Goal: Task Accomplishment & Management: Manage account settings

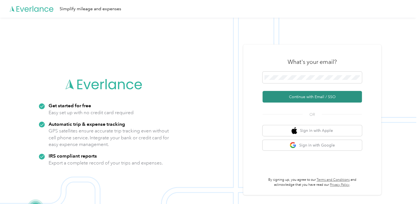
click at [291, 94] on button "Continue with Email / SSO" at bounding box center [312, 97] width 99 height 12
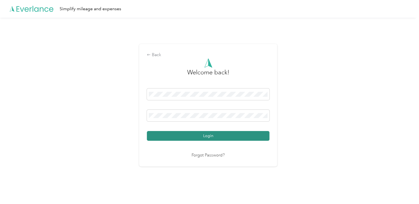
click at [185, 134] on button "Login" at bounding box center [208, 136] width 123 height 10
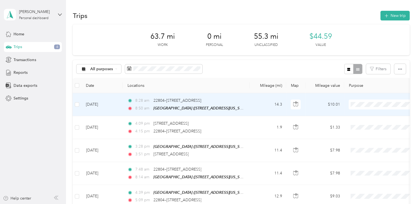
click at [106, 100] on td "[DATE]" at bounding box center [101, 104] width 41 height 23
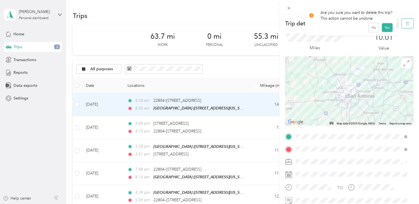
click at [405, 25] on icon "button" at bounding box center [407, 24] width 4 height 4
click at [386, 28] on button "Yes" at bounding box center [386, 30] width 11 height 9
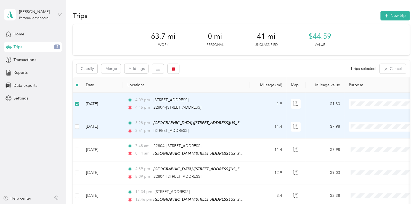
click at [82, 124] on td "[DATE]" at bounding box center [101, 126] width 41 height 23
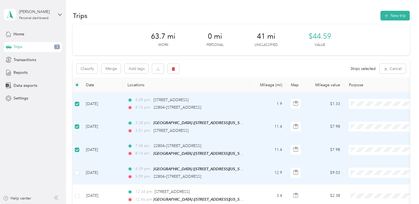
click at [78, 166] on td at bounding box center [77, 172] width 9 height 23
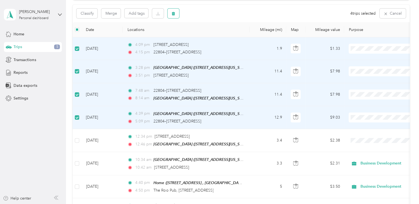
click at [171, 12] on button "button" at bounding box center [174, 14] width 12 height 10
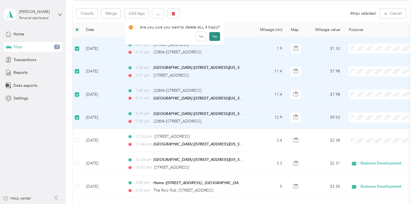
click at [214, 34] on button "Yes" at bounding box center [214, 36] width 11 height 9
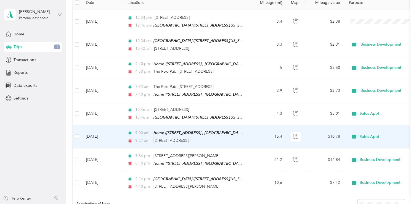
scroll to position [0, 0]
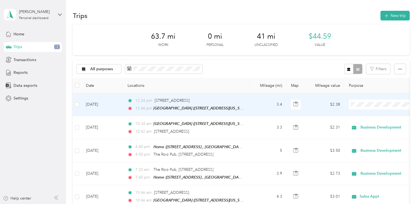
click at [381, 123] on span "Business Development" at bounding box center [387, 124] width 51 height 6
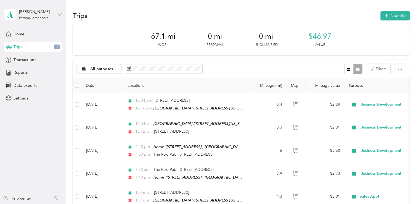
click at [25, 65] on div "Home Trips 1 Transactions Reports Data exports Settings" at bounding box center [33, 66] width 58 height 74
click at [26, 62] on span "Transactions" at bounding box center [25, 60] width 22 height 6
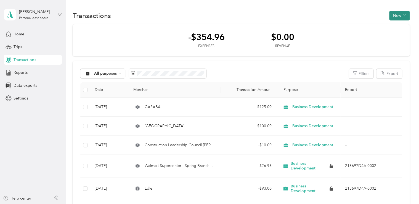
click at [401, 14] on button "New" at bounding box center [399, 16] width 20 height 10
click at [392, 26] on span "Expense" at bounding box center [396, 26] width 15 height 6
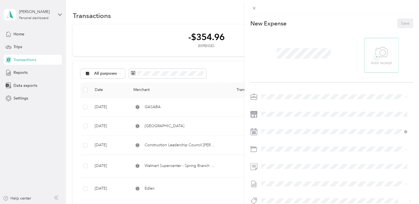
click at [384, 63] on p "Add receipt" at bounding box center [381, 63] width 21 height 6
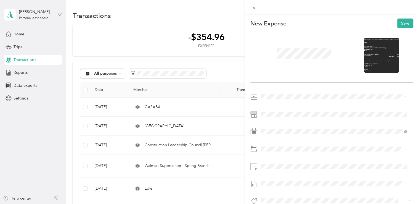
click at [360, 99] on span at bounding box center [336, 96] width 154 height 9
click at [354, 92] on span at bounding box center [336, 96] width 154 height 9
click at [283, 116] on li "Business Development" at bounding box center [334, 116] width 150 height 10
click at [397, 22] on button "Save" at bounding box center [405, 23] width 16 height 10
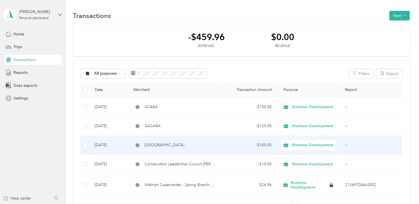
click at [208, 145] on div "[GEOGRAPHIC_DATA]" at bounding box center [174, 145] width 83 height 6
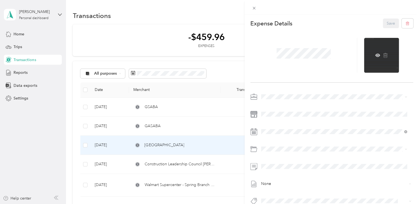
click at [368, 41] on div at bounding box center [381, 55] width 35 height 35
click at [372, 52] on div at bounding box center [381, 55] width 35 height 35
click at [375, 56] on icon at bounding box center [377, 55] width 5 height 3
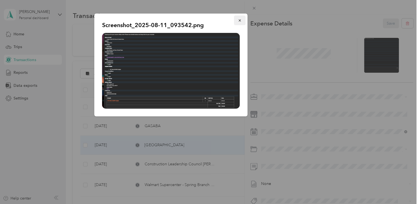
click at [240, 19] on icon "button" at bounding box center [240, 20] width 4 height 4
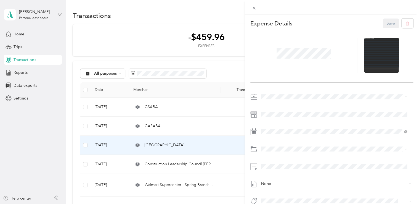
click at [224, 62] on div "This expense cannot be edited because it is either under review, approved, or p…" at bounding box center [209, 102] width 419 height 204
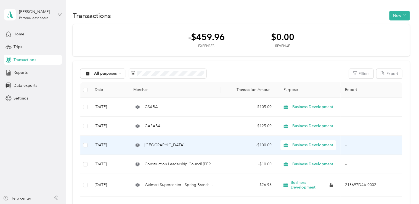
click at [107, 144] on td "[DATE]" at bounding box center [109, 145] width 39 height 19
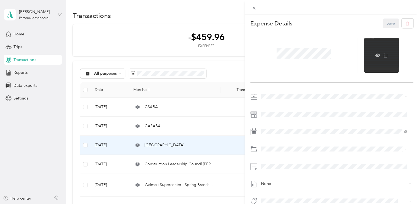
click at [375, 50] on div at bounding box center [381, 55] width 35 height 35
click at [377, 55] on icon at bounding box center [378, 55] width 2 height 2
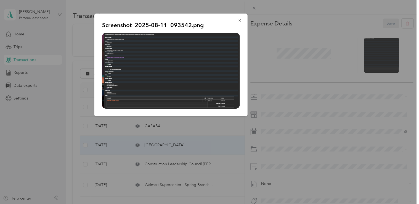
click at [122, 64] on img at bounding box center [171, 71] width 138 height 76
click at [243, 21] on button "button" at bounding box center [240, 20] width 12 height 10
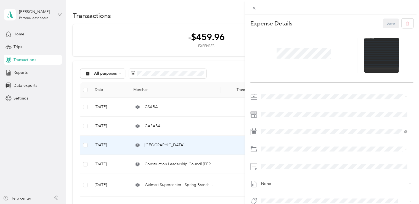
click at [114, 30] on div "This expense cannot be edited because it is either under review, approved, or p…" at bounding box center [209, 102] width 419 height 204
